Goal: Download file/media

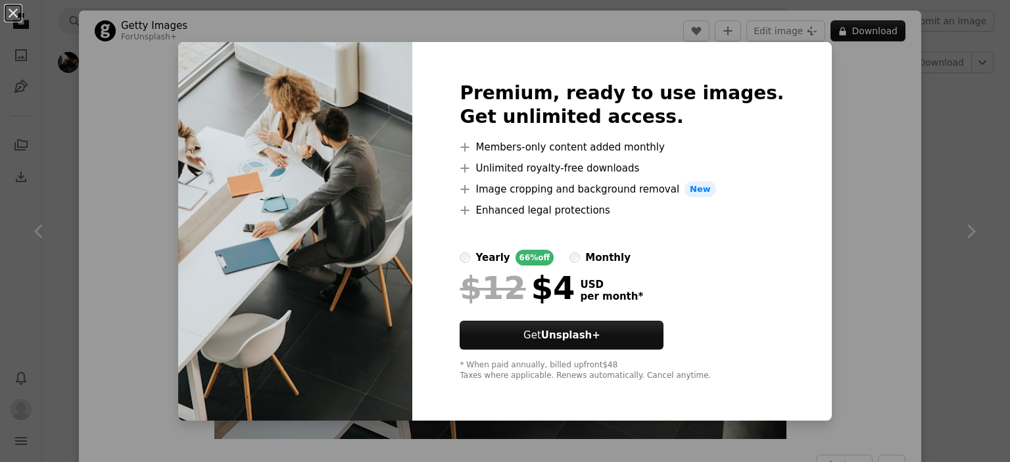
scroll to position [3485, 0]
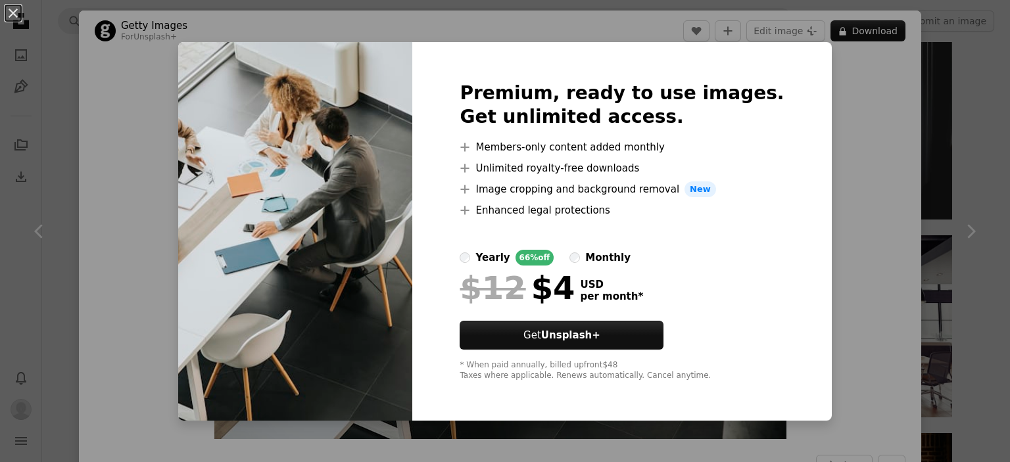
click at [823, 214] on div "An X shape Premium, ready to use images. Get unlimited access. A plus sign Memb…" at bounding box center [505, 231] width 1010 height 462
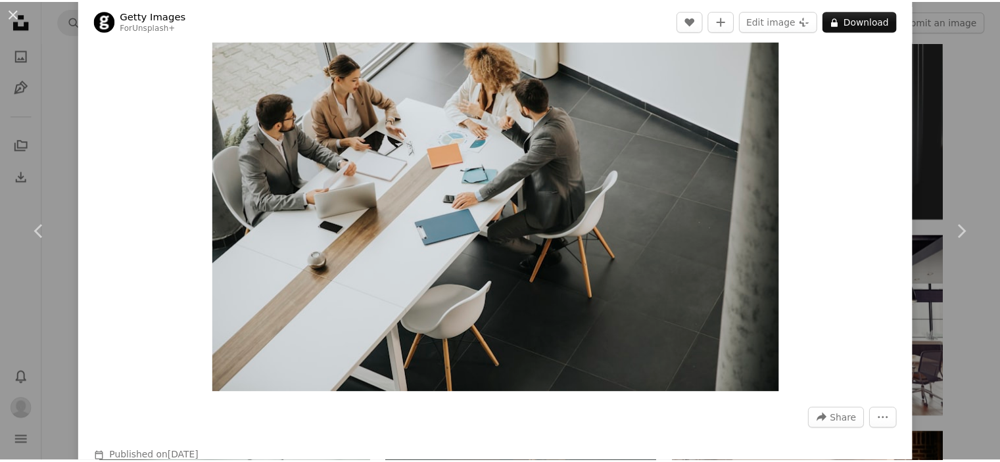
scroll to position [329, 0]
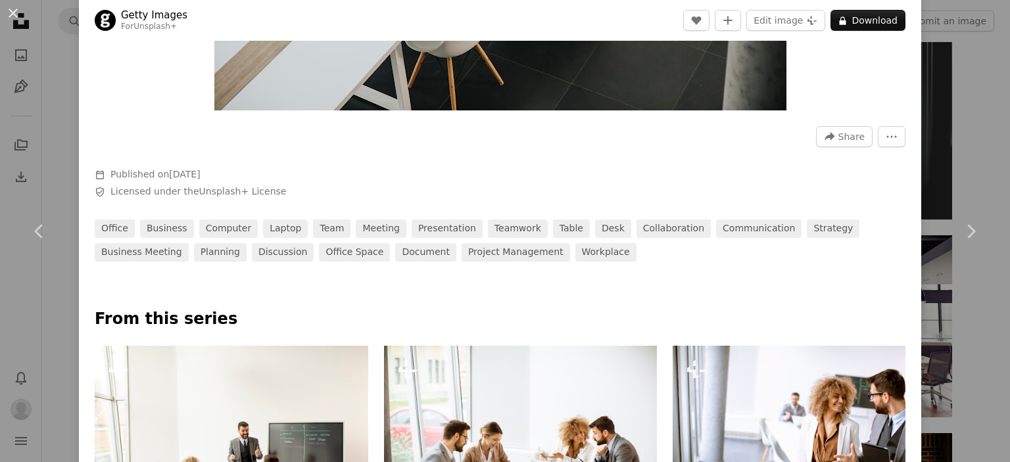
click at [961, 83] on div "An X shape Chevron left Chevron right Getty Images For Unsplash+ A heart A plus…" at bounding box center [505, 231] width 1010 height 462
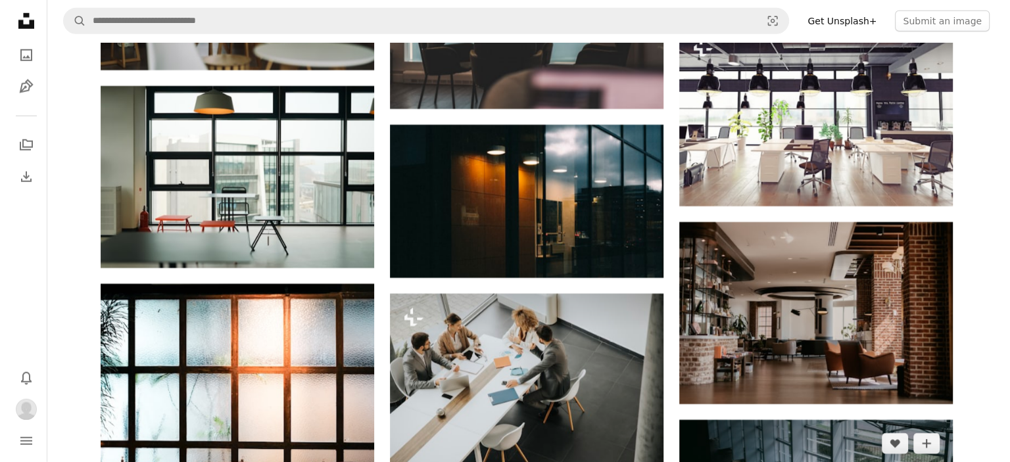
scroll to position [3551, 0]
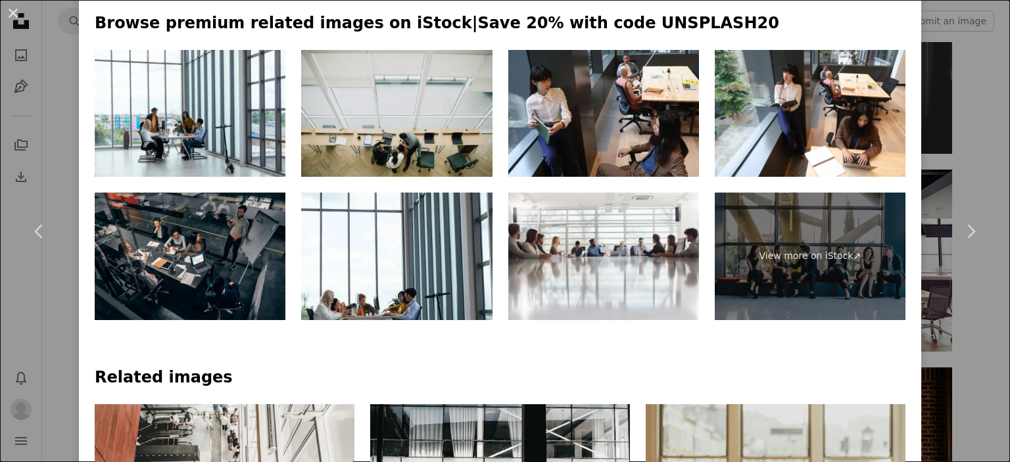
scroll to position [658, 0]
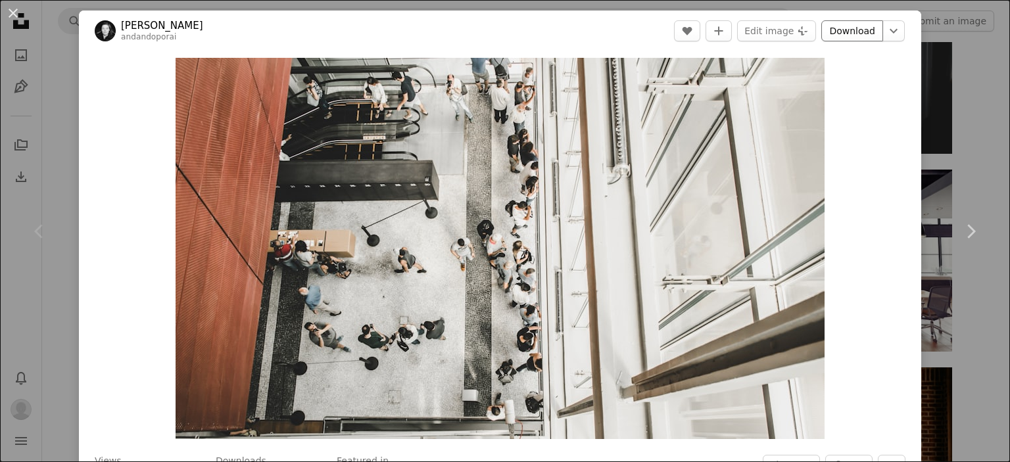
click at [844, 27] on link "Download" at bounding box center [852, 30] width 62 height 21
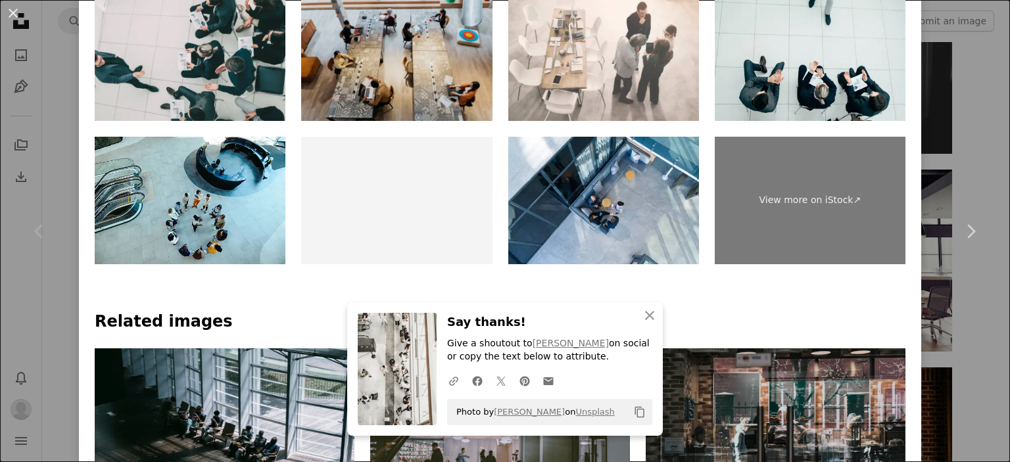
scroll to position [1052, 0]
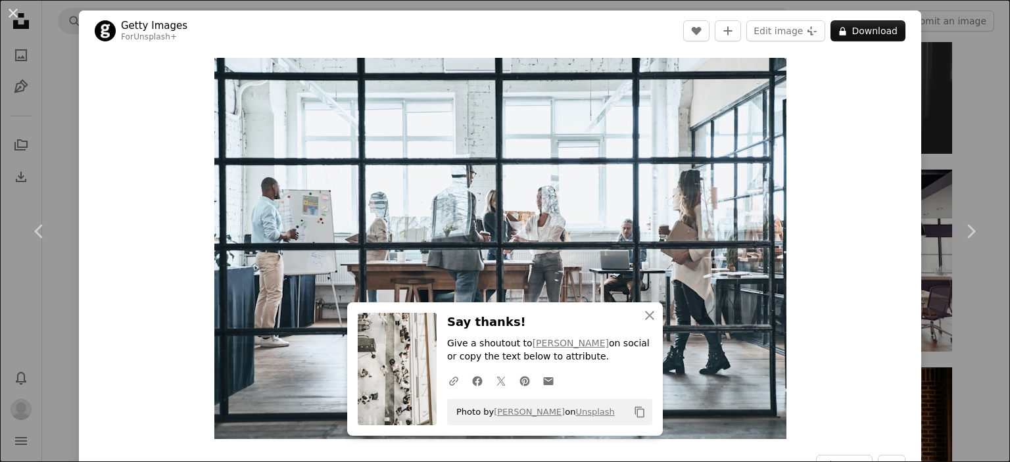
click at [149, 262] on div "Zoom in" at bounding box center [500, 248] width 842 height 395
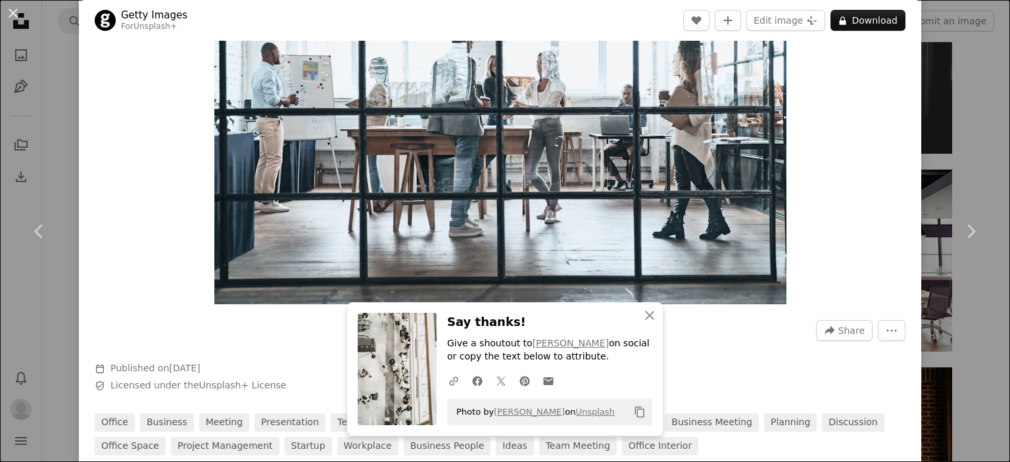
scroll to position [132, 0]
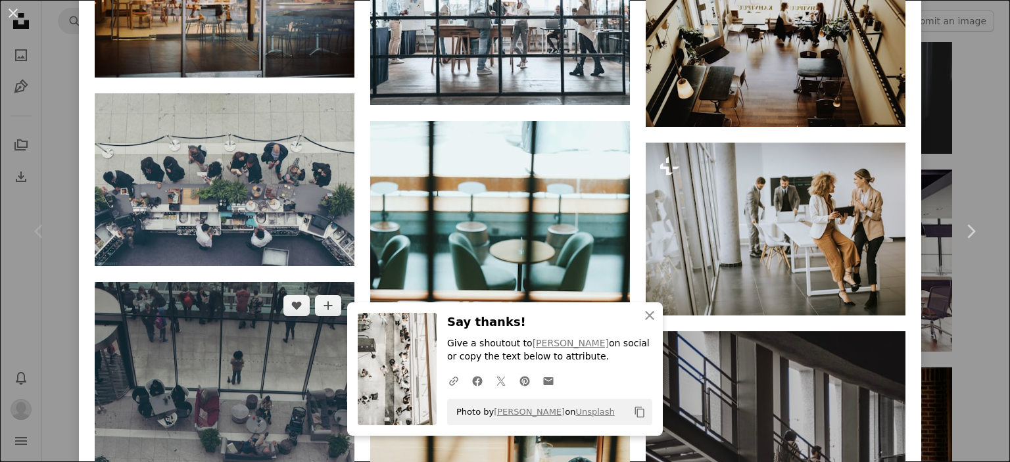
scroll to position [1512, 0]
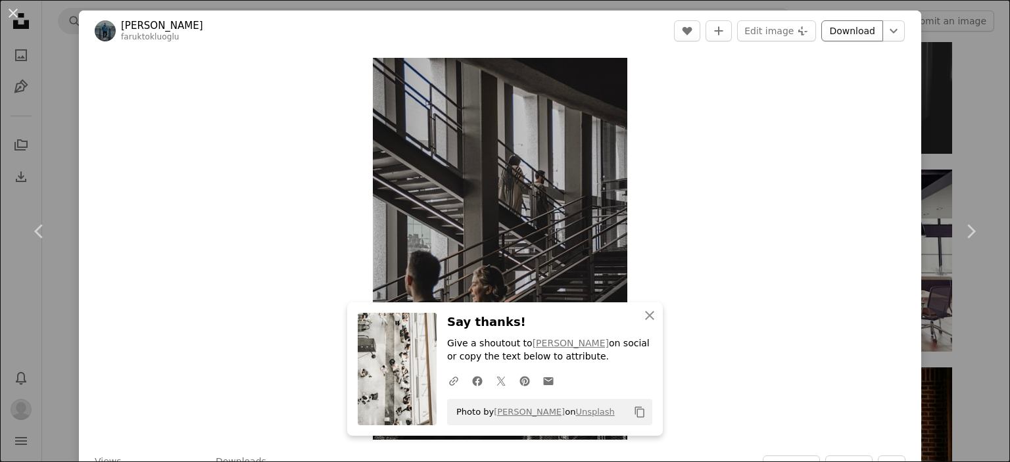
click at [829, 34] on link "Download" at bounding box center [852, 30] width 62 height 21
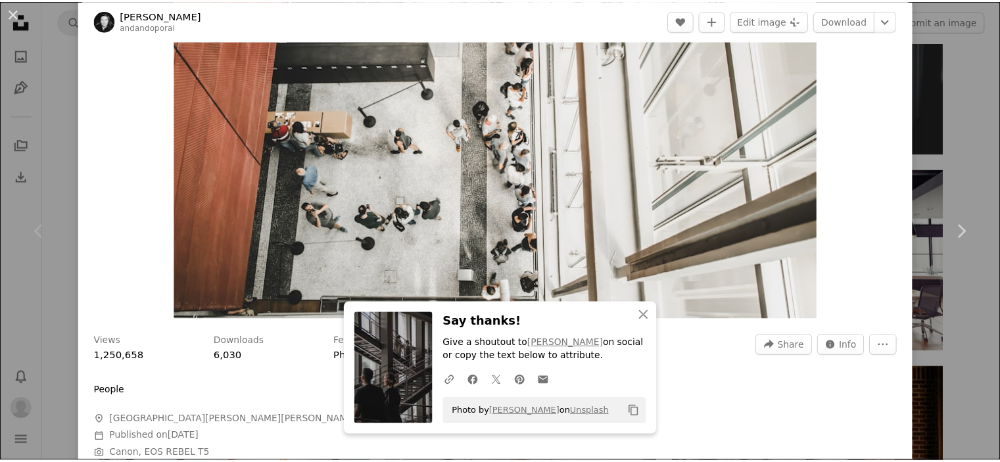
scroll to position [132, 0]
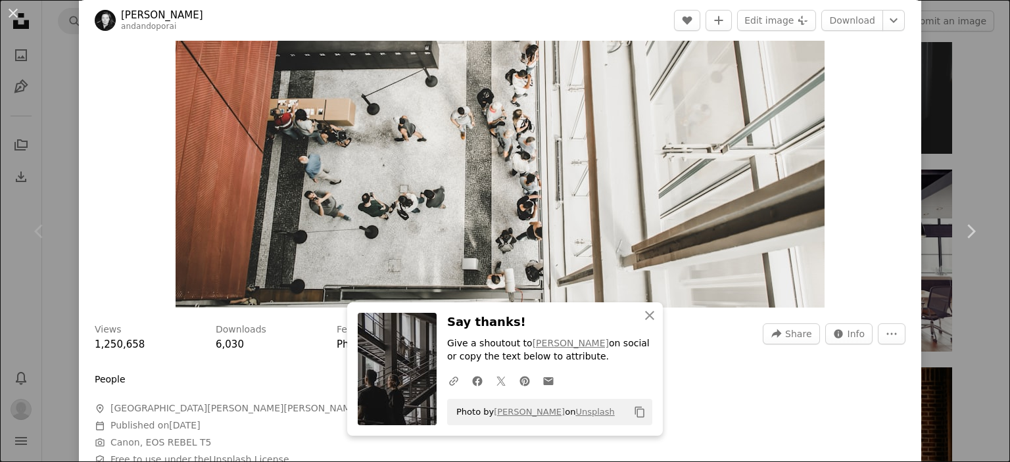
click at [89, 297] on div "Zoom in" at bounding box center [500, 117] width 842 height 395
click at [64, 307] on div "An X shape Chevron left Chevron right [PERSON_NAME] andandoporai A heart A plus…" at bounding box center [505, 231] width 1010 height 462
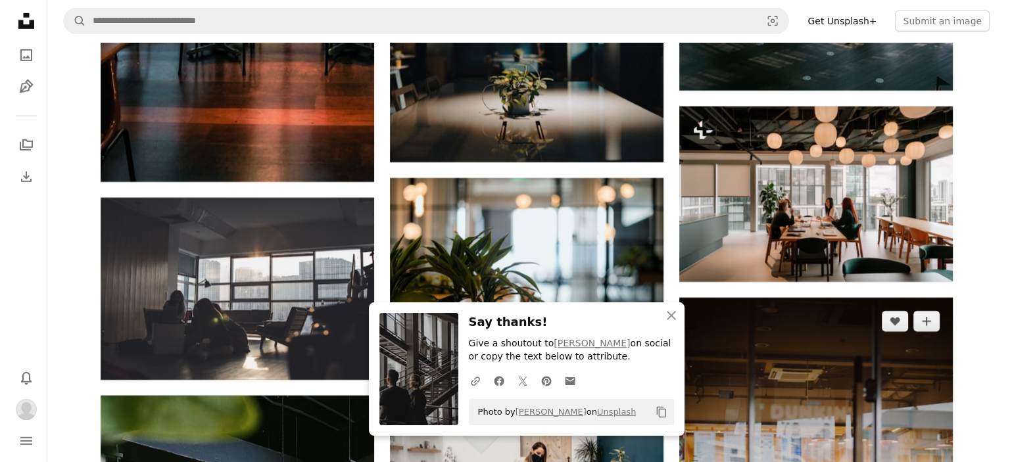
scroll to position [4603, 0]
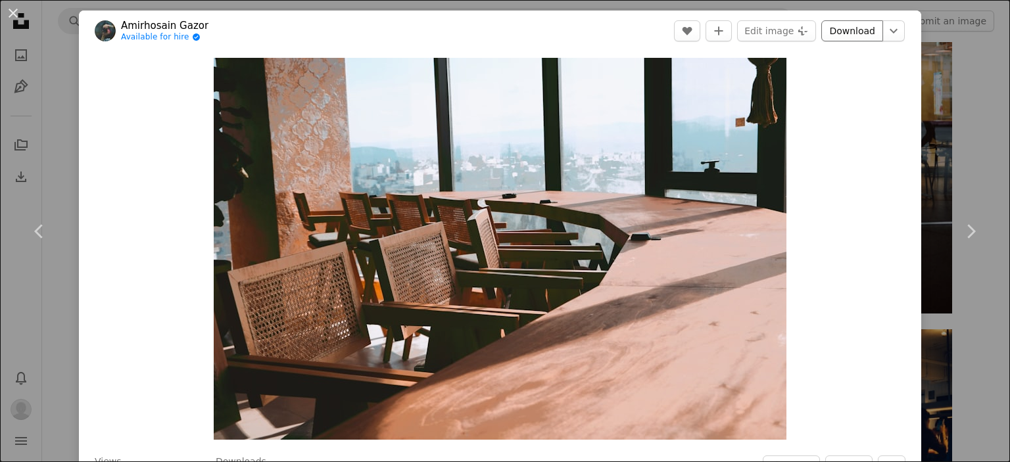
click at [844, 28] on link "Download" at bounding box center [852, 30] width 62 height 21
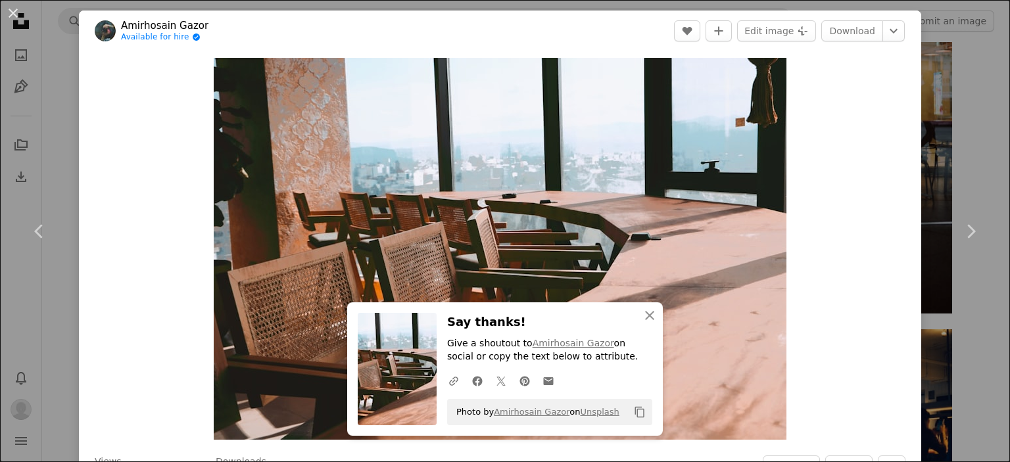
click at [939, 150] on div "An X shape Chevron left Chevron right Amirhosain Gazor Available for hire A che…" at bounding box center [505, 231] width 1010 height 462
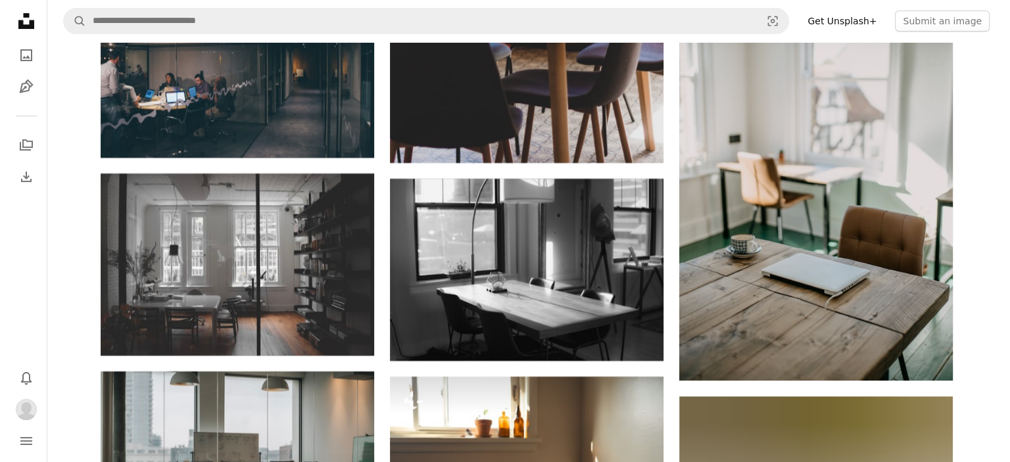
scroll to position [5326, 0]
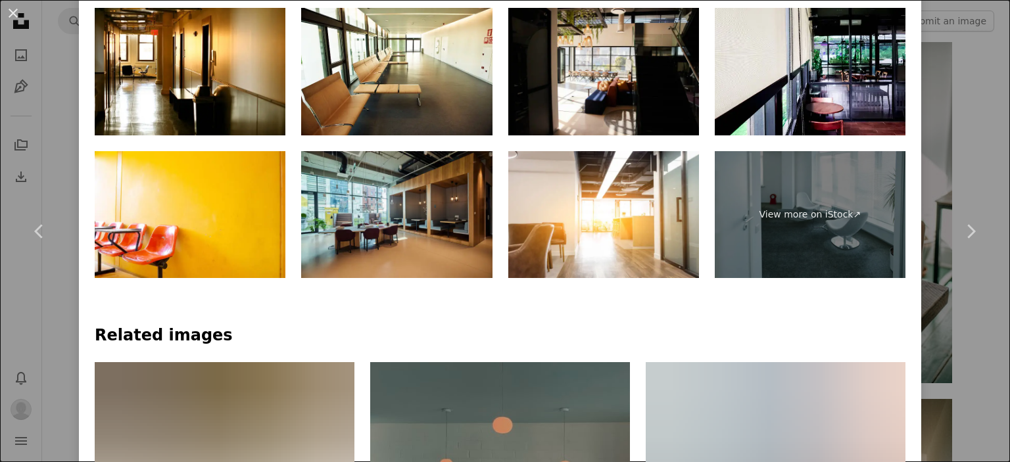
scroll to position [658, 0]
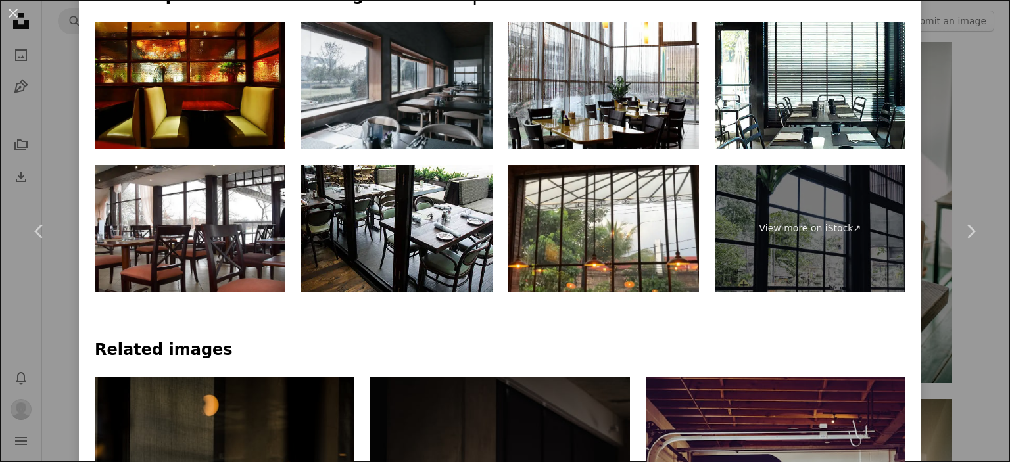
scroll to position [658, 0]
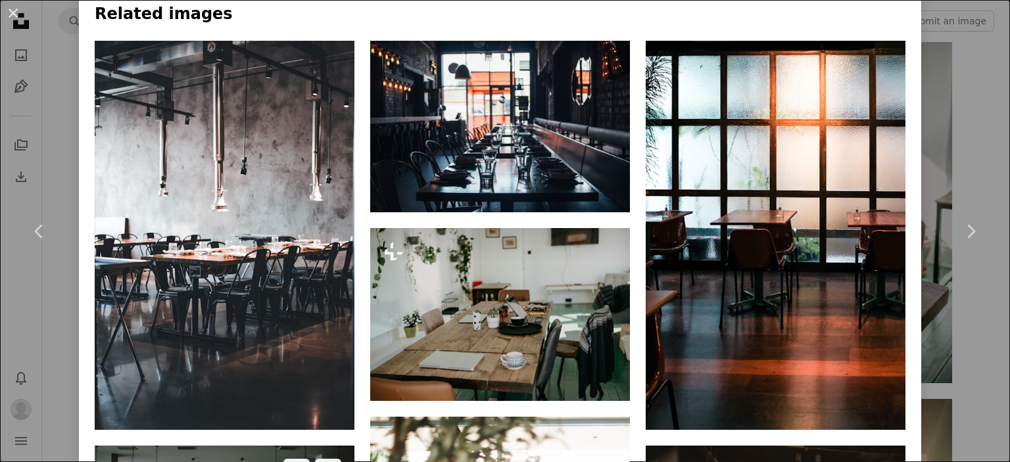
scroll to position [1052, 0]
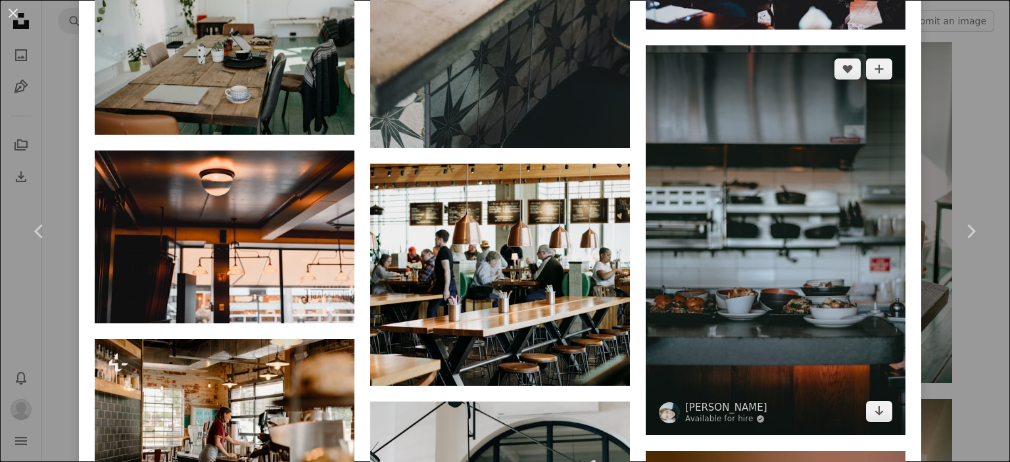
scroll to position [2017, 0]
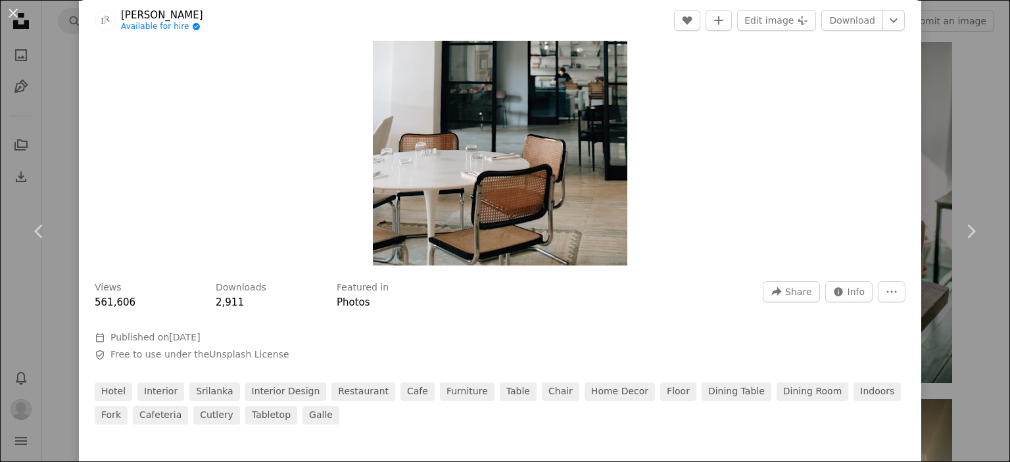
scroll to position [197, 0]
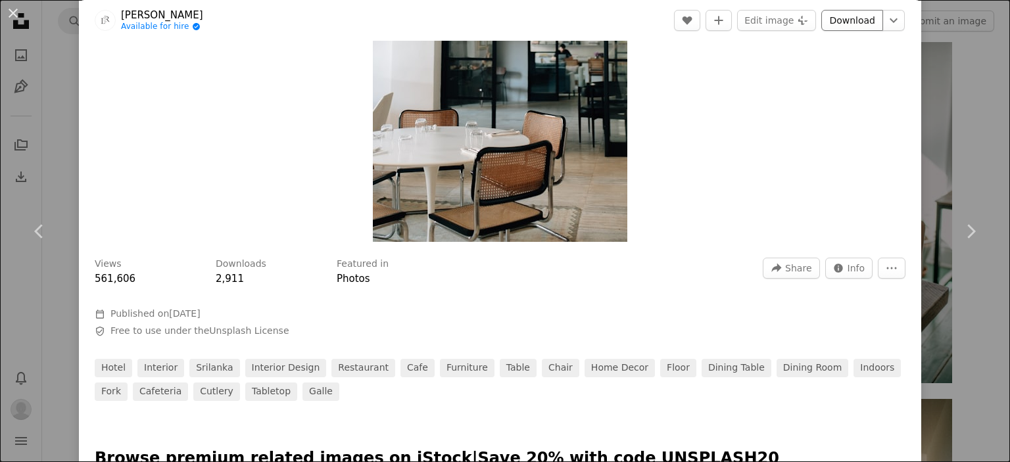
click at [842, 28] on link "Download" at bounding box center [852, 20] width 62 height 21
